Goal: Information Seeking & Learning: Learn about a topic

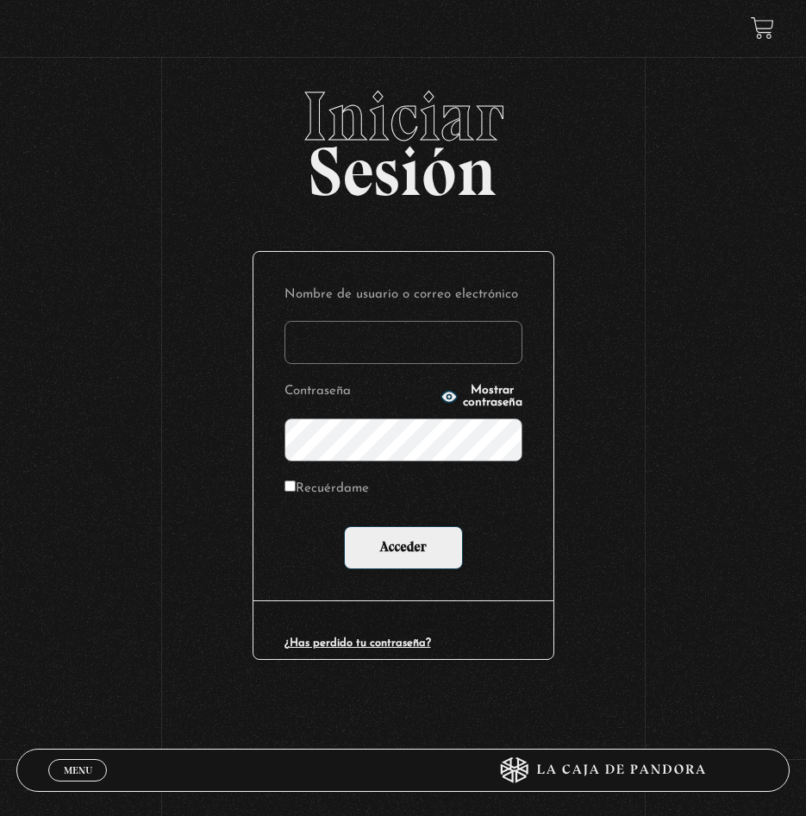
drag, startPoint x: 0, startPoint y: 0, endPoint x: 347, endPoint y: 347, distance: 491.4
click at [347, 347] on input "Nombre de usuario o correo electrónico" at bounding box center [404, 342] width 238 height 43
type input "laskarisamanda@gmail.com"
click at [344, 526] on input "Acceder" at bounding box center [403, 547] width 119 height 43
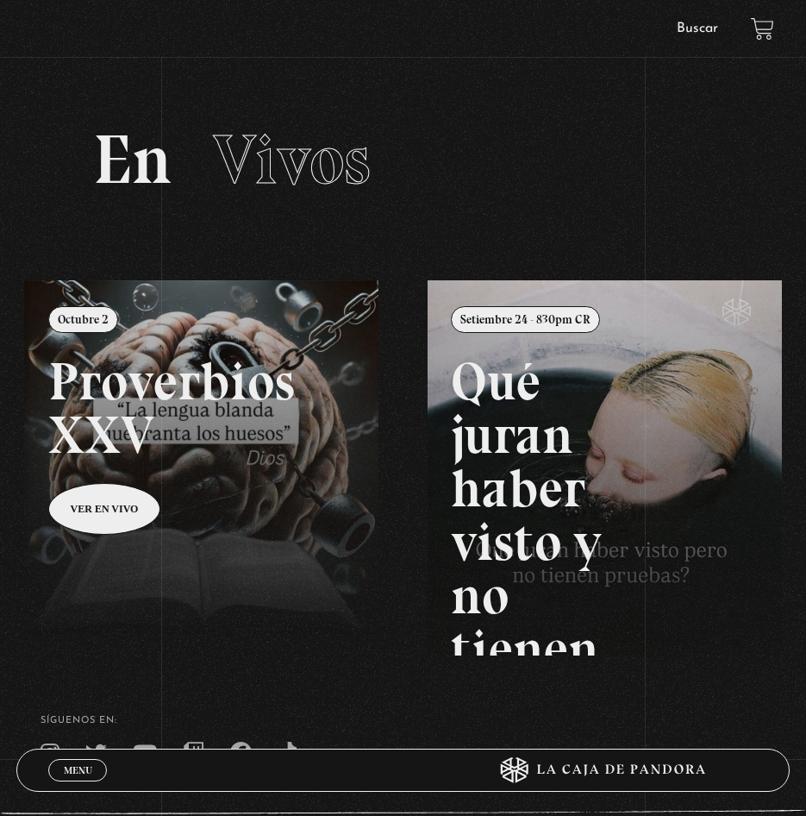
click at [685, 30] on link "Buscar" at bounding box center [697, 29] width 41 height 14
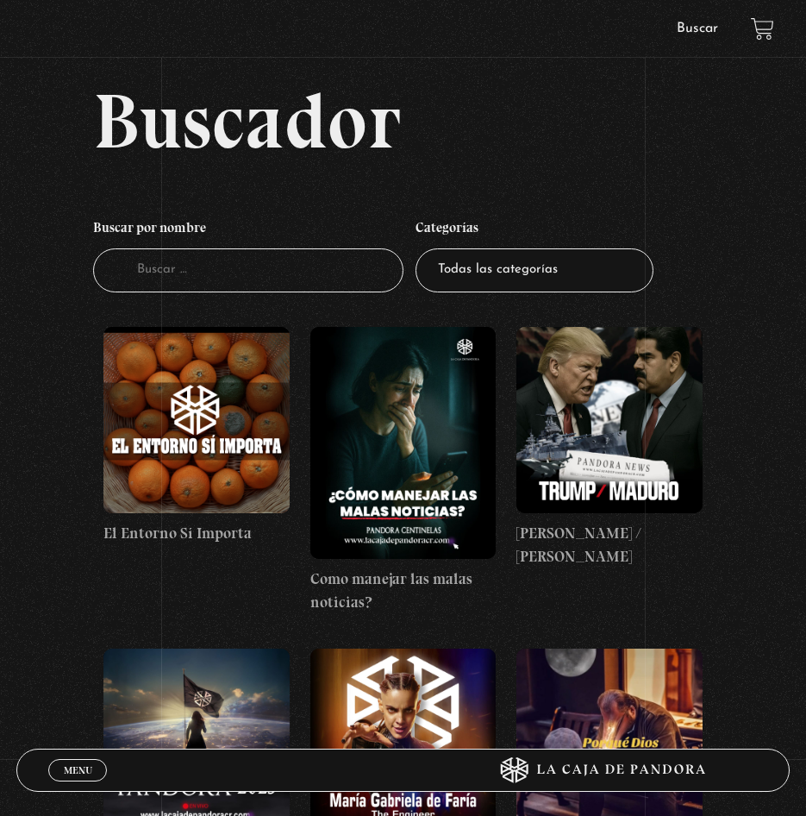
click at [231, 260] on input "Buscador" at bounding box center [248, 270] width 310 height 44
type input "la guerra"
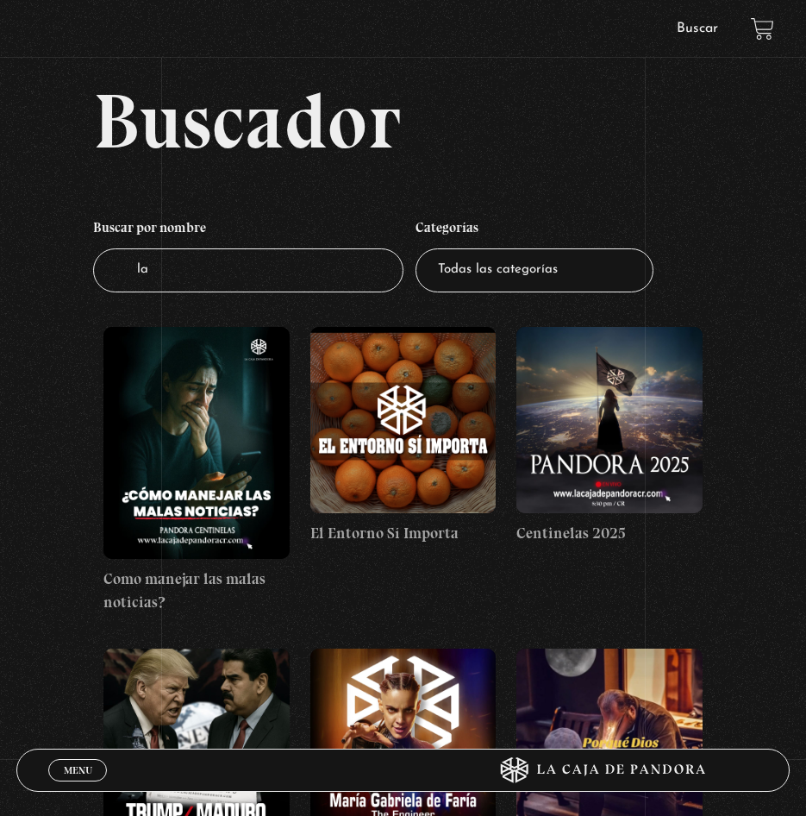
click at [304, 262] on input "la" at bounding box center [248, 270] width 310 height 44
click at [519, 262] on select "Todas las categorías 11:11 Humanitario (1) Amo los Lunes (4) Análisis de series…" at bounding box center [535, 270] width 238 height 44
click at [217, 262] on input "la" at bounding box center [248, 270] width 310 height 44
type input "la guerra es psicol"
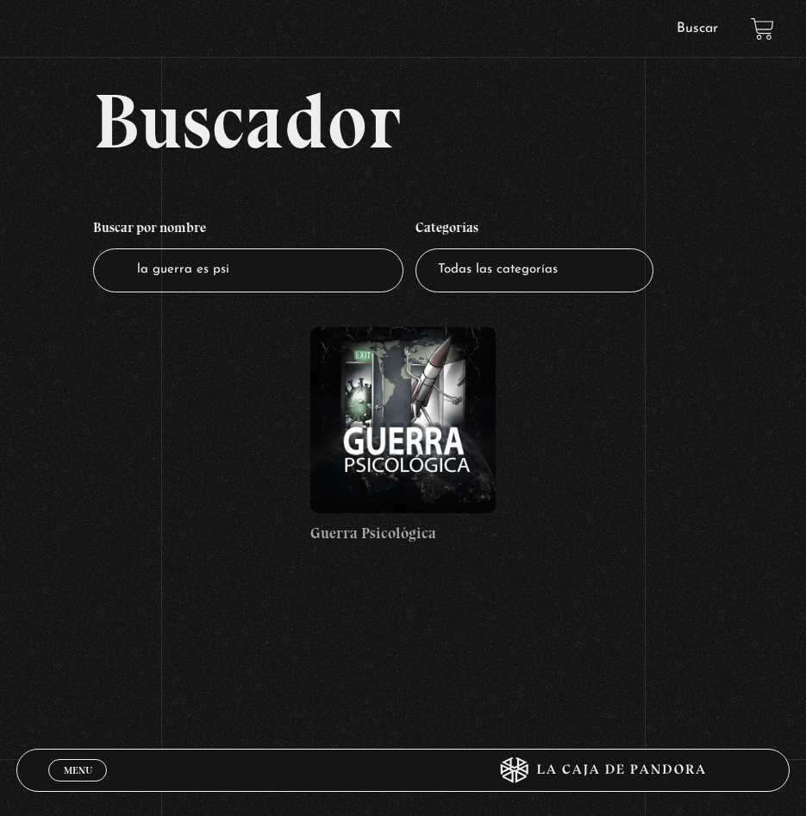
click at [442, 431] on figure at bounding box center [402, 419] width 185 height 185
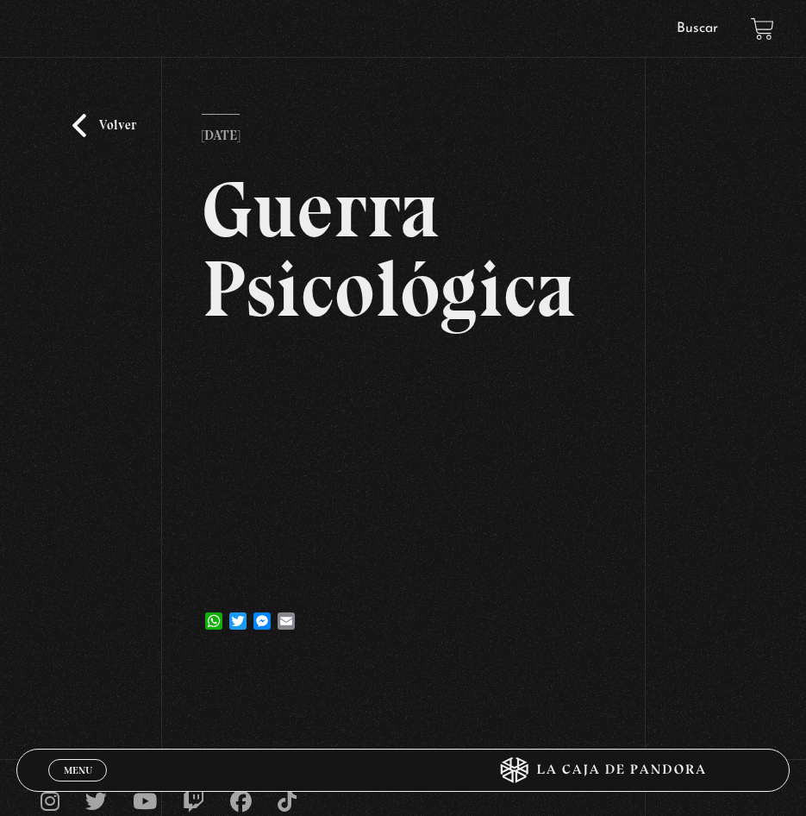
scroll to position [86, 0]
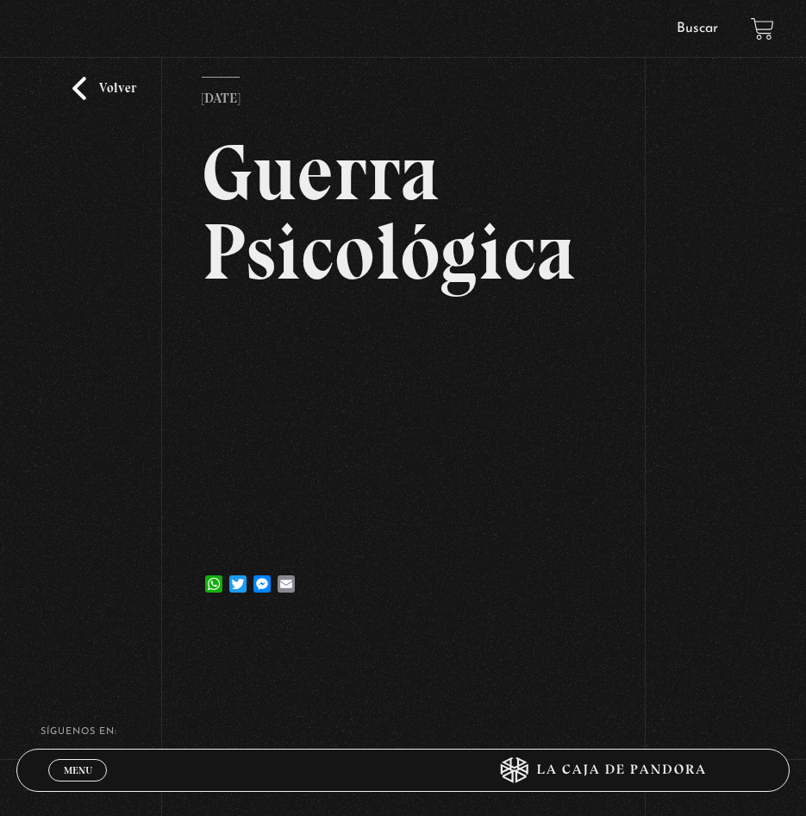
click at [455, 589] on div "WhatsApp Twitter Messenger Email" at bounding box center [403, 575] width 403 height 34
